Goal: Information Seeking & Learning: Learn about a topic

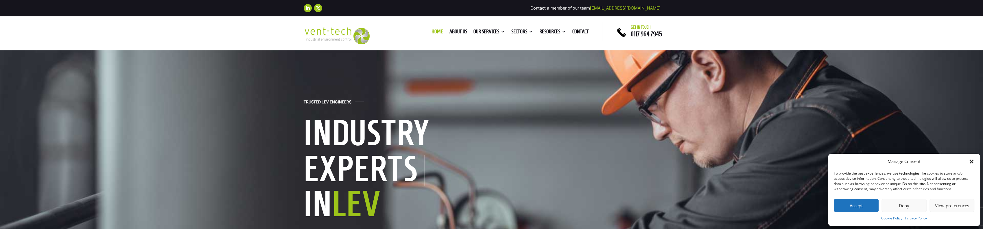
click at [871, 202] on button "Accept" at bounding box center [856, 205] width 45 height 13
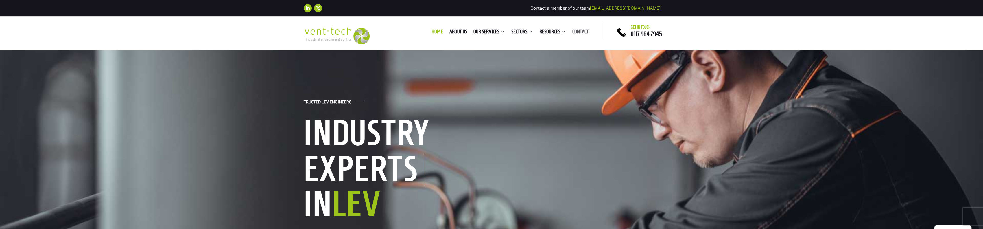
click at [573, 29] on link "Contact" at bounding box center [580, 32] width 16 height 6
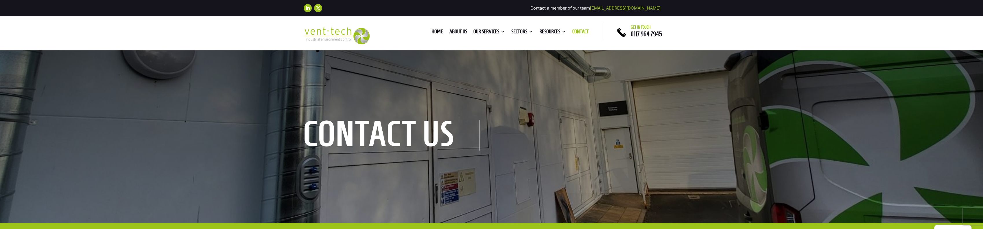
click at [336, 31] on img at bounding box center [337, 35] width 66 height 17
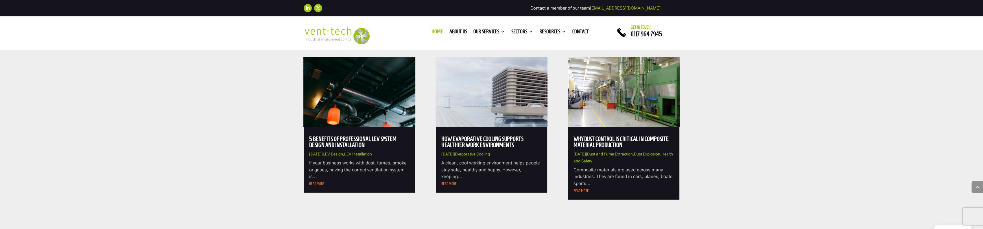
scroll to position [2111, 0]
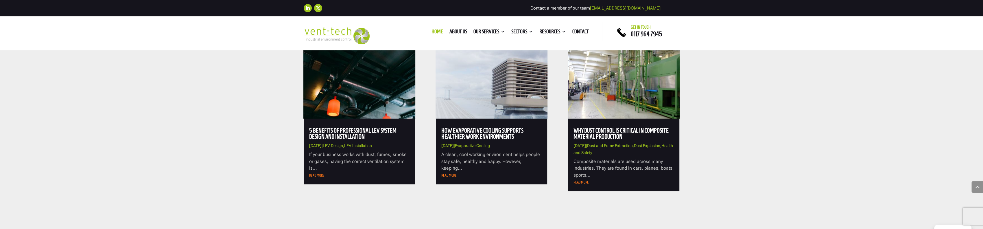
click at [475, 133] on link "How Evaporative Cooling Supports Healthier Work Environments" at bounding box center [482, 133] width 82 height 13
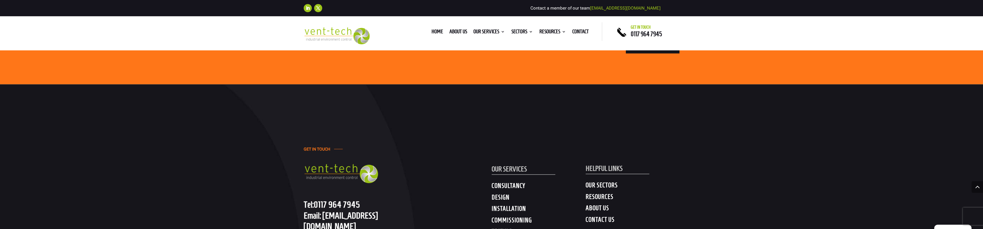
scroll to position [1156, 0]
